Goal: Transaction & Acquisition: Purchase product/service

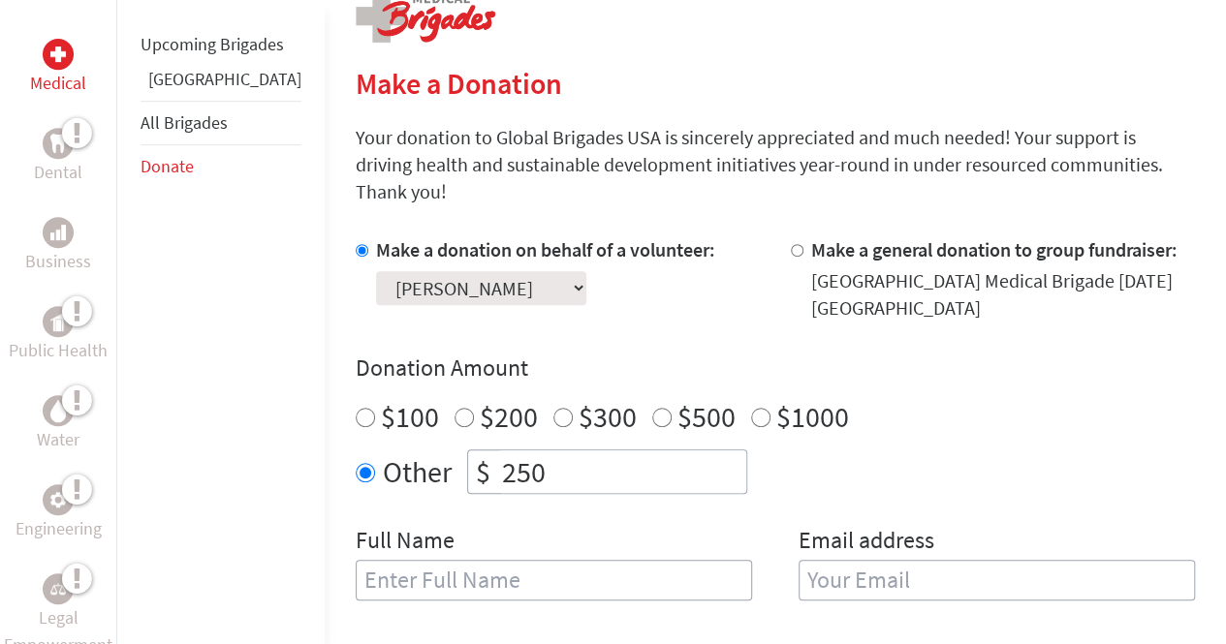
scroll to position [391, 0]
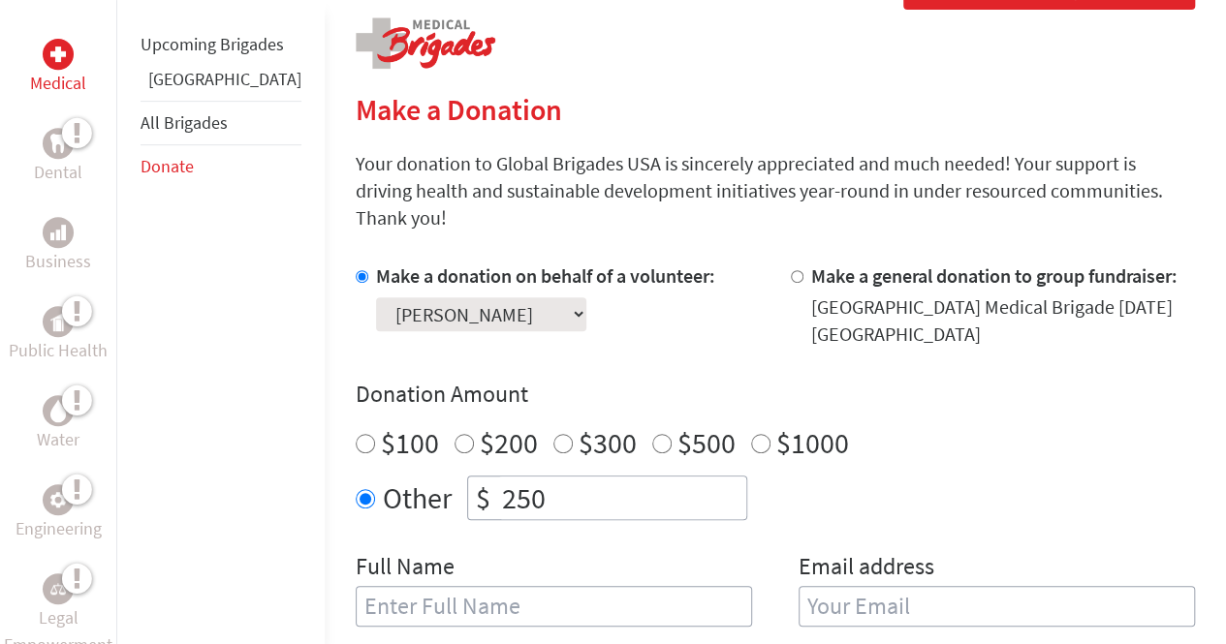
click at [504, 297] on select "Select a volunteer... [PERSON_NAME] [PERSON_NAME] Chase Little [PERSON_NAME] [P…" at bounding box center [481, 314] width 210 height 34
click at [566, 298] on div "Select a volunteer... [PERSON_NAME] [PERSON_NAME] Chase Little [PERSON_NAME] [P…" at bounding box center [545, 311] width 339 height 42
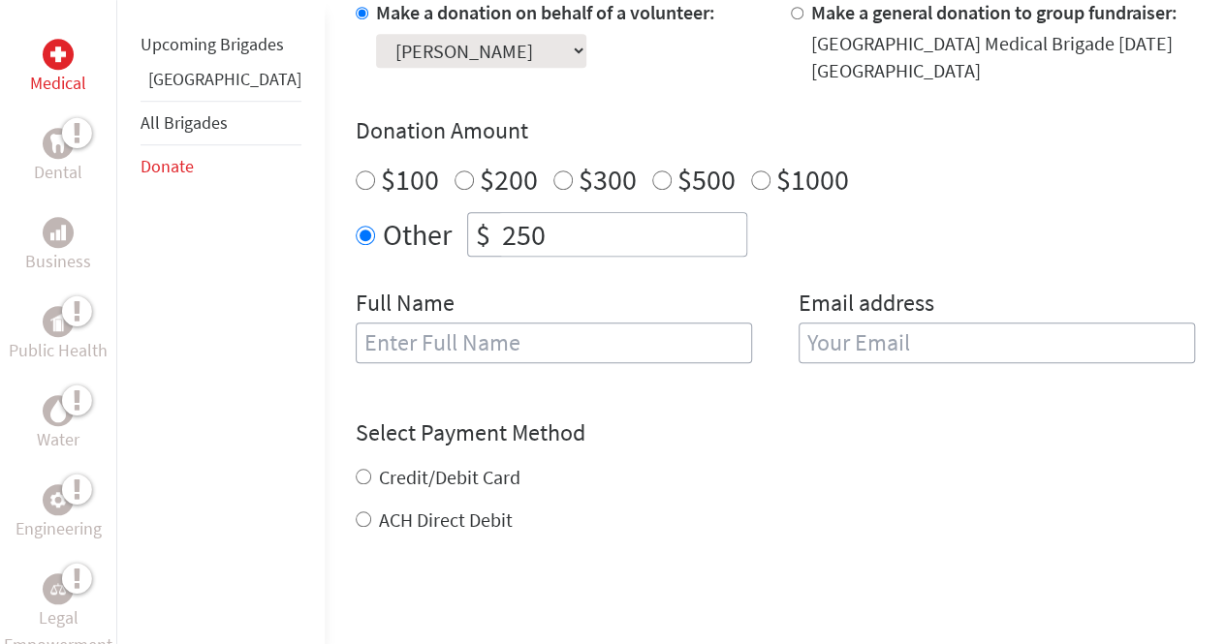
scroll to position [657, 0]
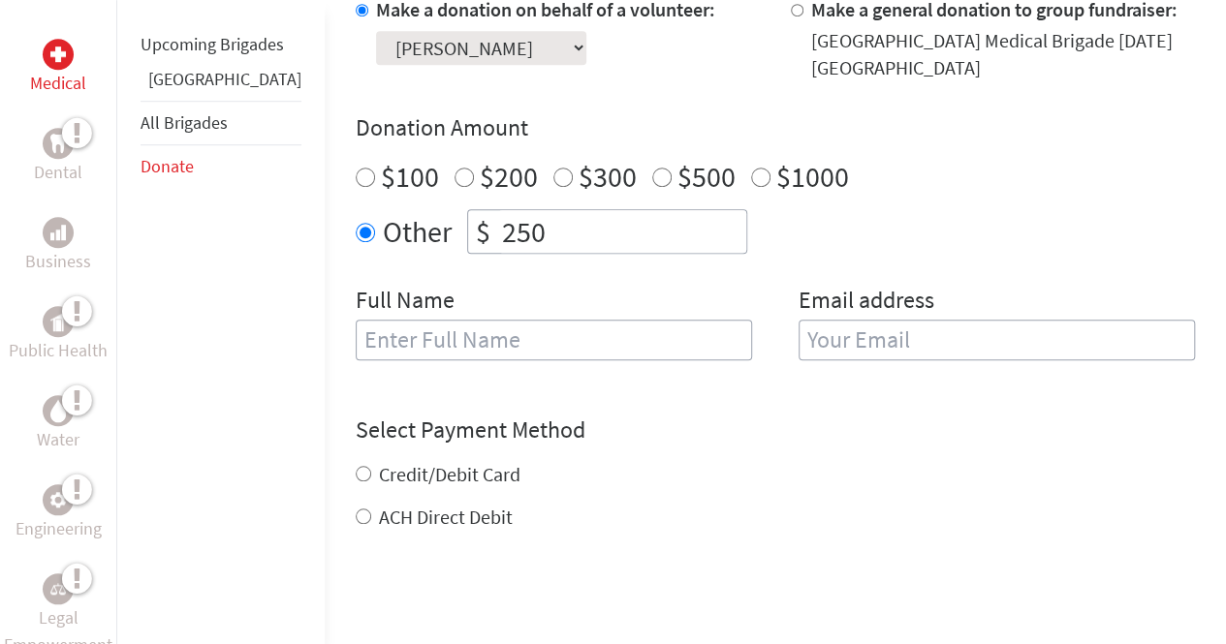
click at [625, 320] on input "text" at bounding box center [554, 340] width 396 height 41
type input "[PERSON_NAME]"
type input "[EMAIL_ADDRESS][DOMAIN_NAME]"
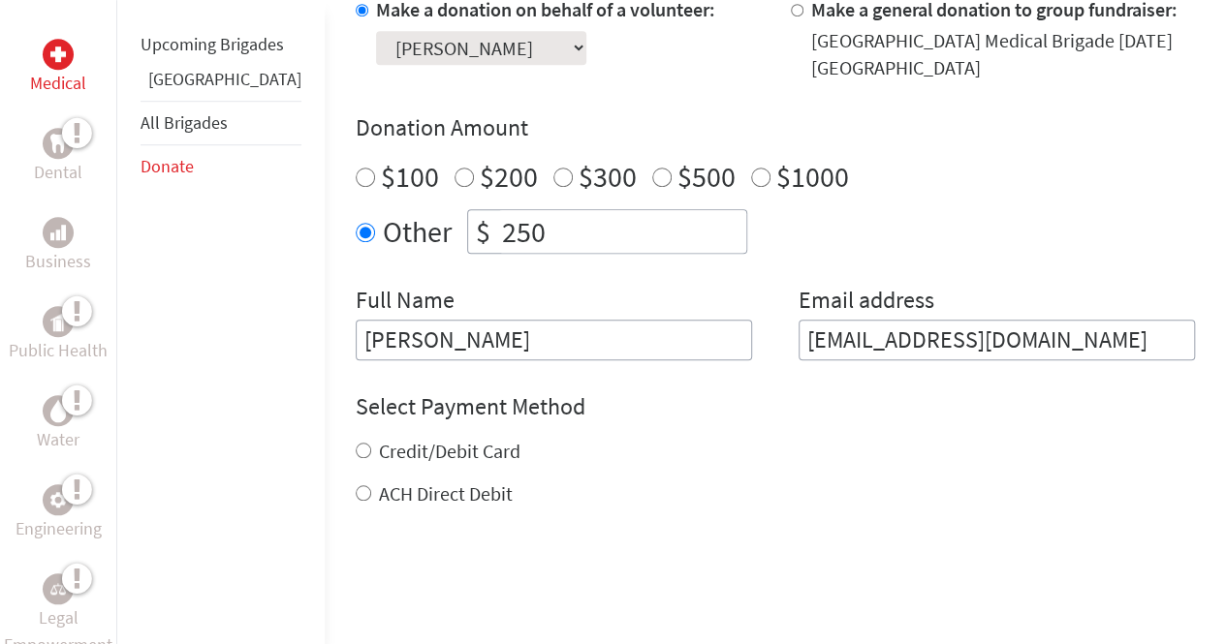
click at [356, 443] on input "Credit/Debit Card" at bounding box center [364, 451] width 16 height 16
radio input "true"
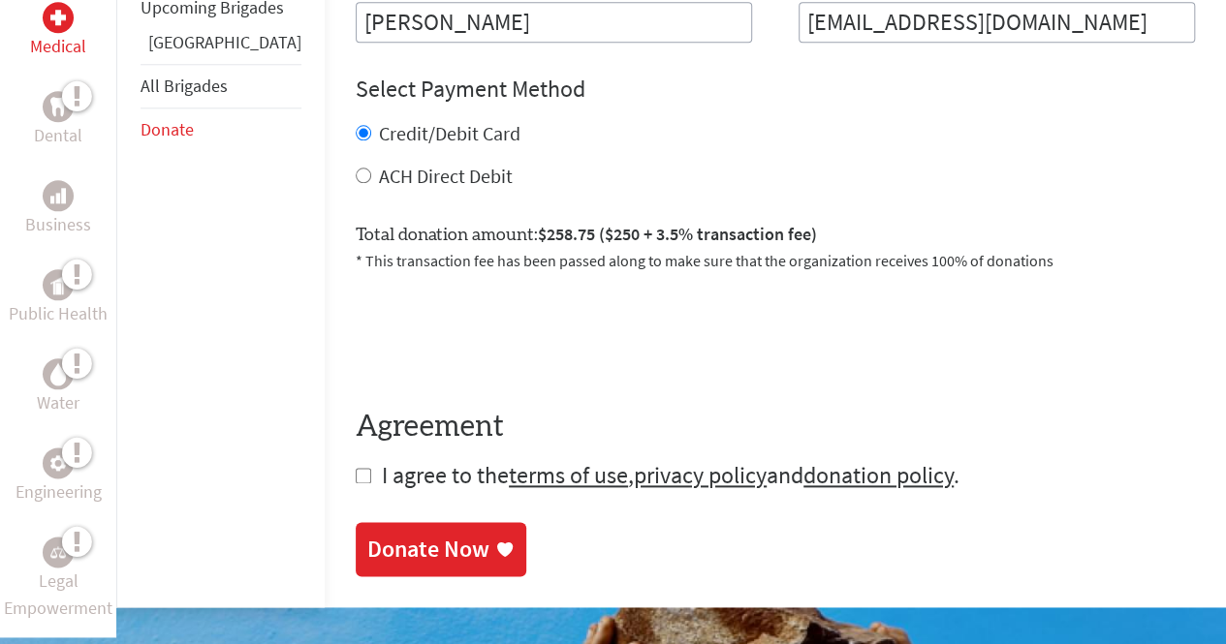
scroll to position [976, 0]
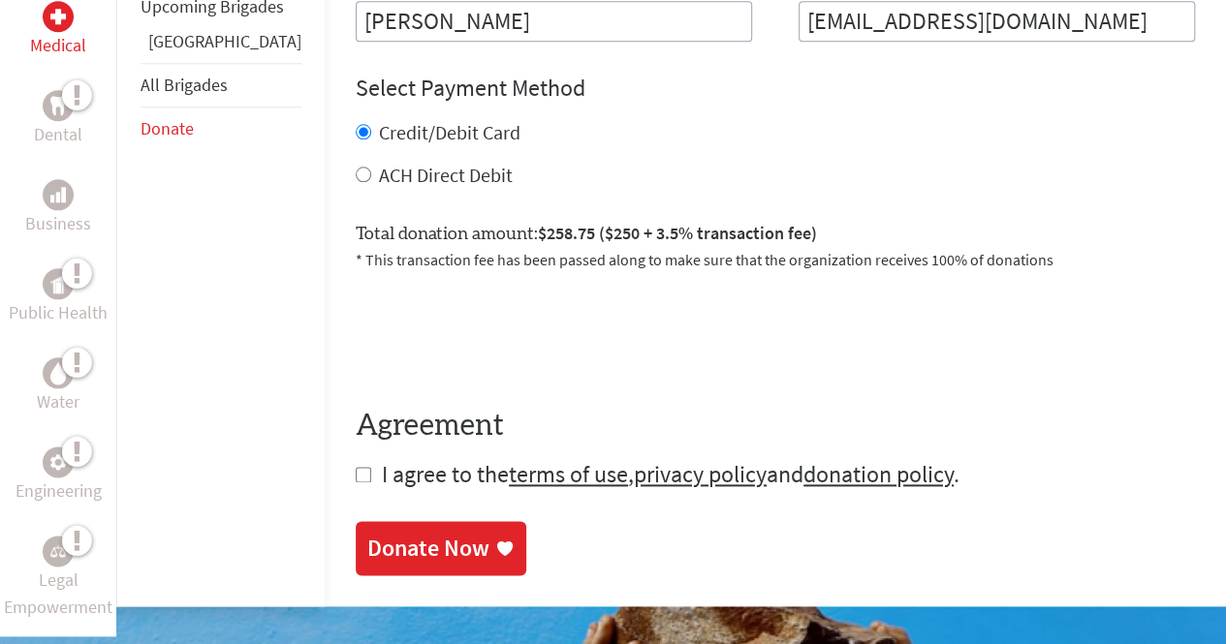
click at [356, 467] on input "checkbox" at bounding box center [364, 475] width 16 height 16
checkbox input "true"
click at [376, 535] on div "Donate Now" at bounding box center [428, 550] width 122 height 31
